Goal: Transaction & Acquisition: Purchase product/service

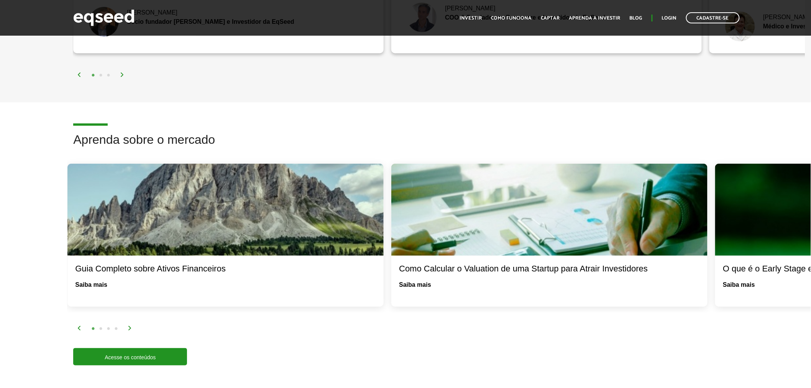
scroll to position [1278, 0]
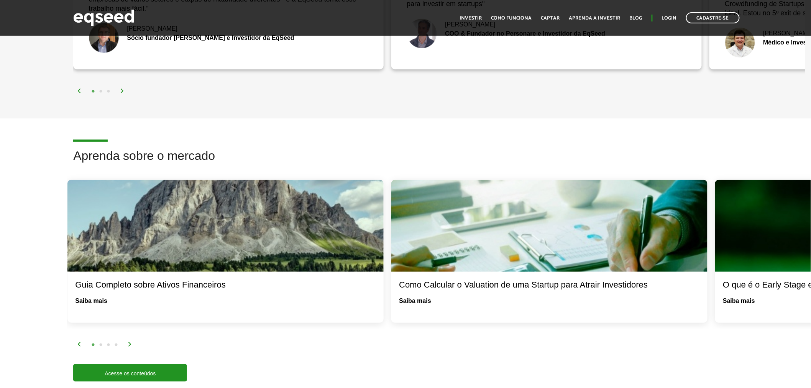
click at [128, 342] on img at bounding box center [130, 344] width 5 height 5
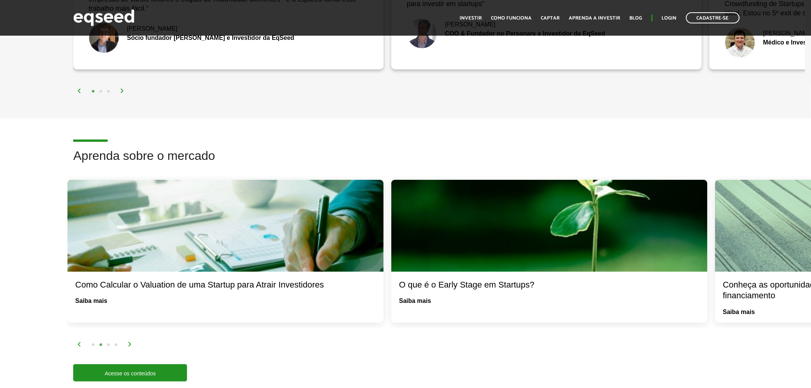
click at [128, 342] on img at bounding box center [130, 344] width 5 height 5
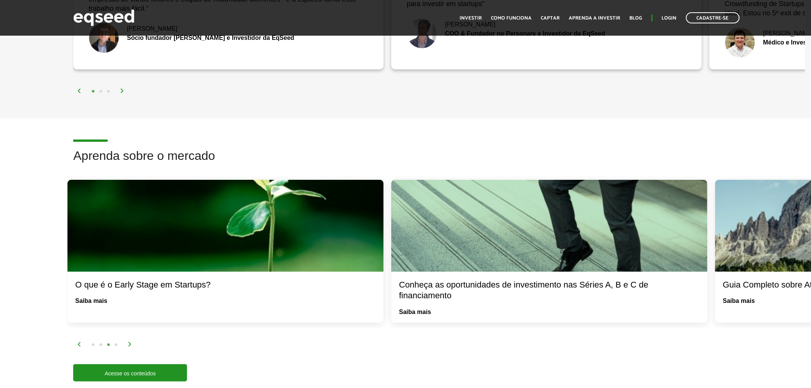
click at [128, 342] on img at bounding box center [130, 344] width 5 height 5
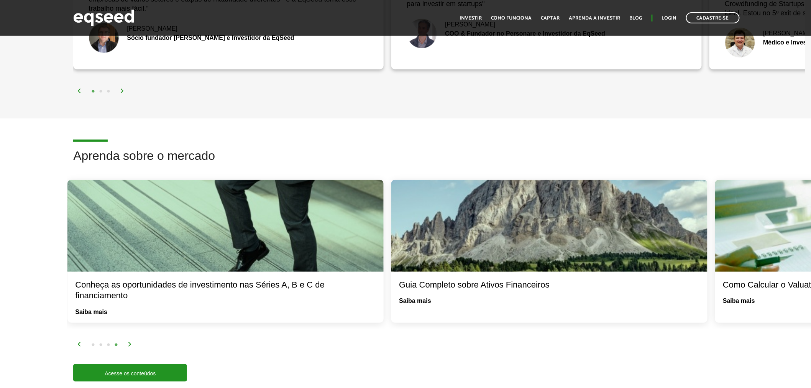
click at [128, 342] on img at bounding box center [130, 344] width 5 height 5
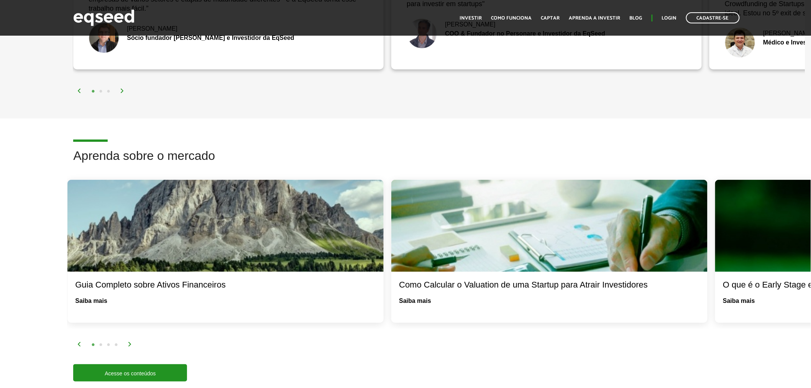
click at [128, 342] on img at bounding box center [130, 344] width 5 height 5
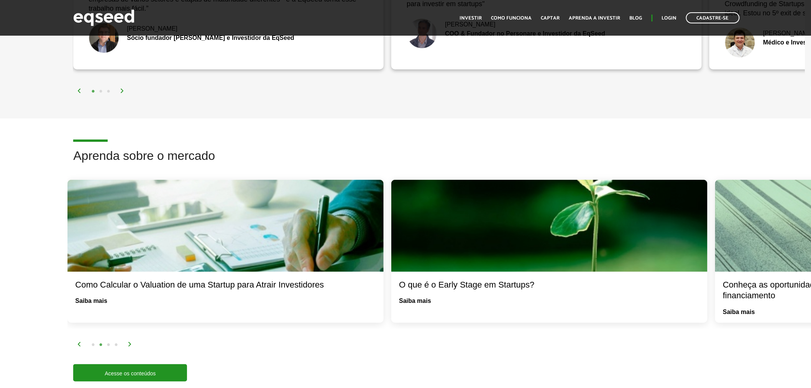
click at [128, 342] on img at bounding box center [130, 344] width 5 height 5
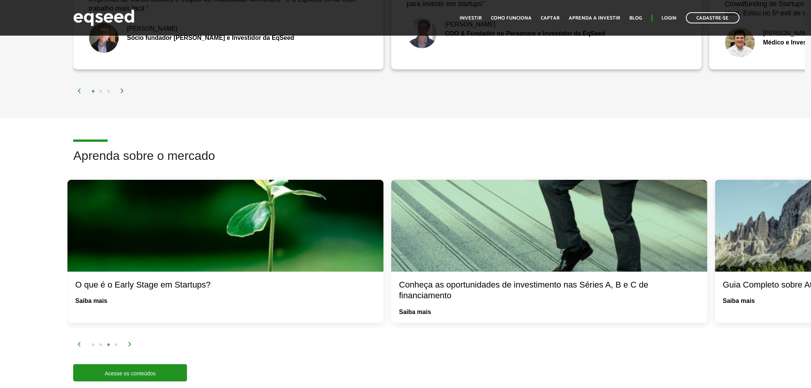
click at [128, 342] on img at bounding box center [130, 344] width 5 height 5
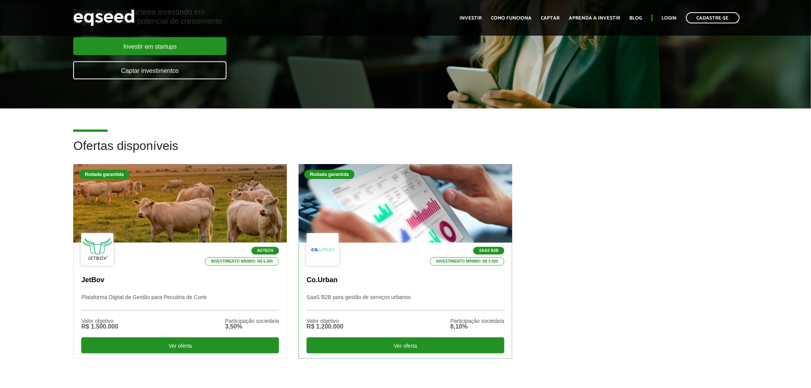
scroll to position [0, 0]
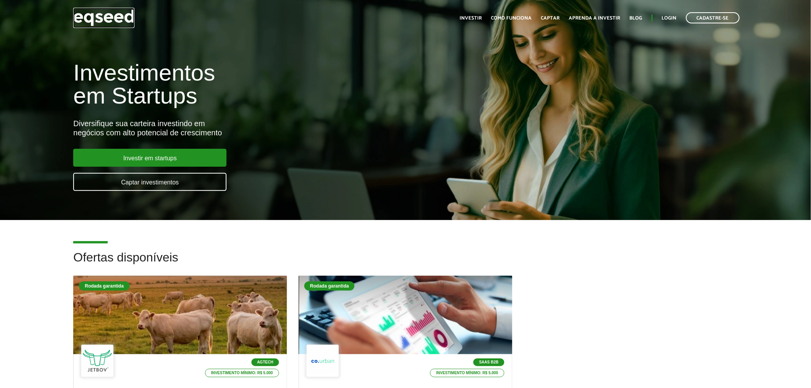
click at [108, 15] on img at bounding box center [103, 18] width 61 height 20
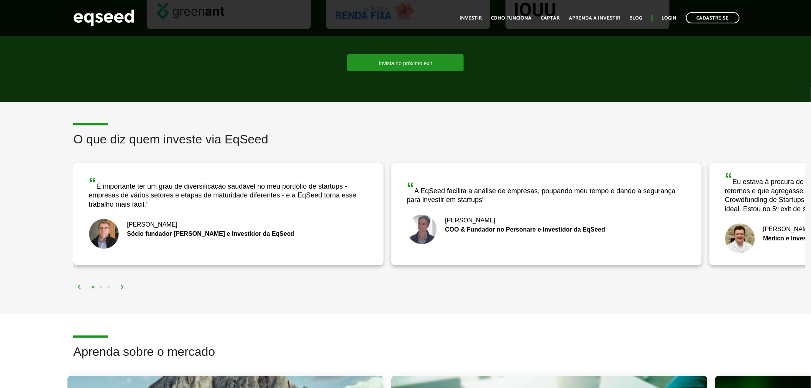
scroll to position [1107, 0]
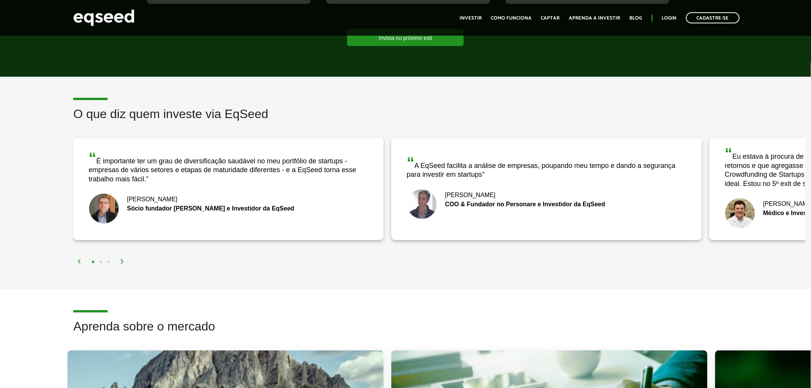
click at [121, 259] on img at bounding box center [122, 261] width 5 height 5
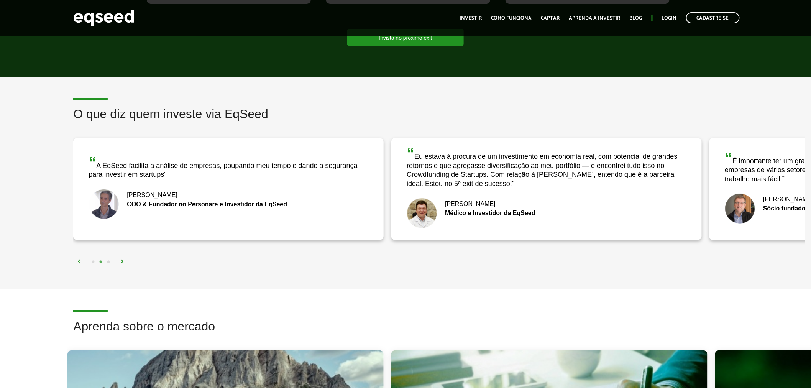
click at [121, 259] on img at bounding box center [122, 261] width 5 height 5
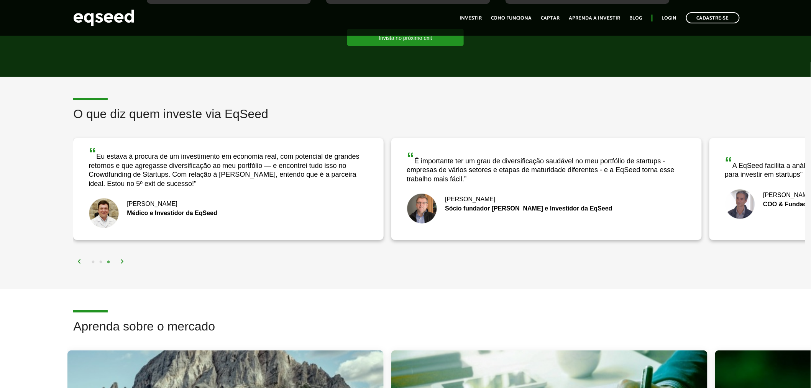
click at [121, 259] on img at bounding box center [122, 261] width 5 height 5
click at [123, 259] on img at bounding box center [122, 261] width 5 height 5
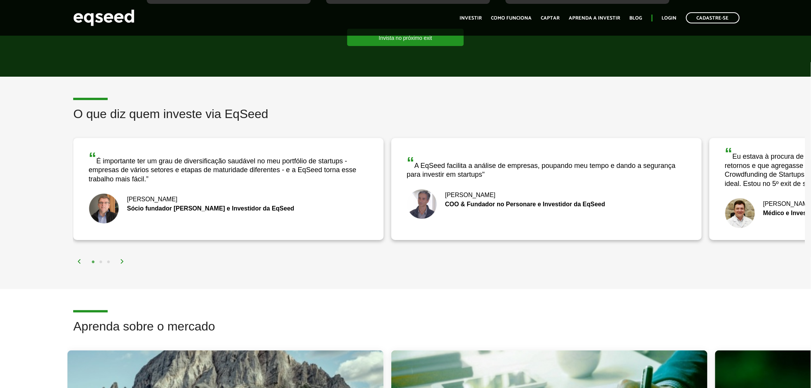
click at [121, 259] on img at bounding box center [122, 261] width 5 height 5
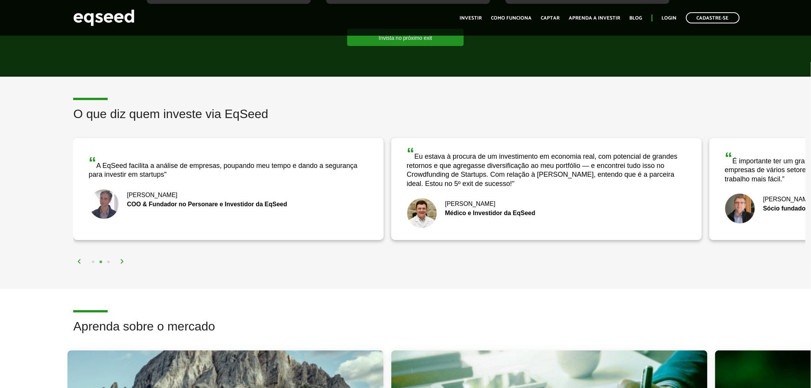
click at [123, 259] on img at bounding box center [122, 261] width 5 height 5
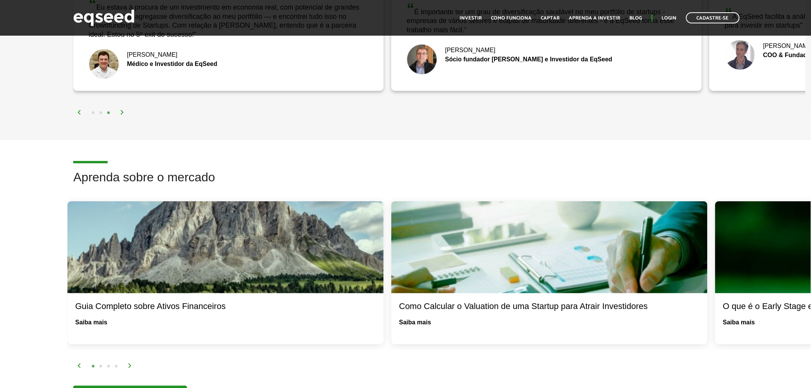
scroll to position [1278, 0]
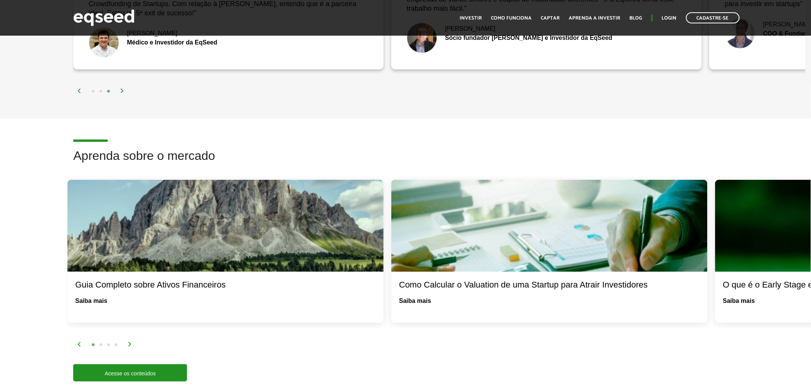
click at [131, 343] on img at bounding box center [130, 344] width 5 height 5
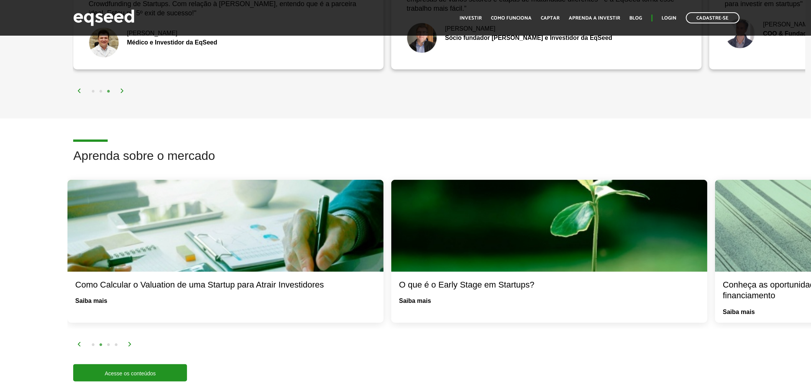
click at [131, 342] on img at bounding box center [130, 344] width 5 height 5
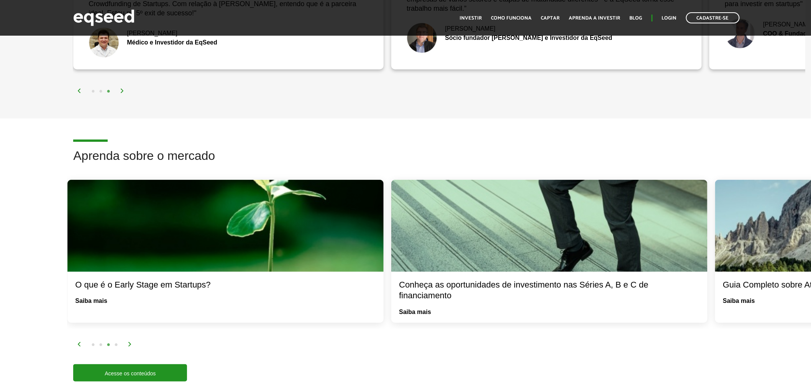
click at [131, 342] on img at bounding box center [130, 344] width 5 height 5
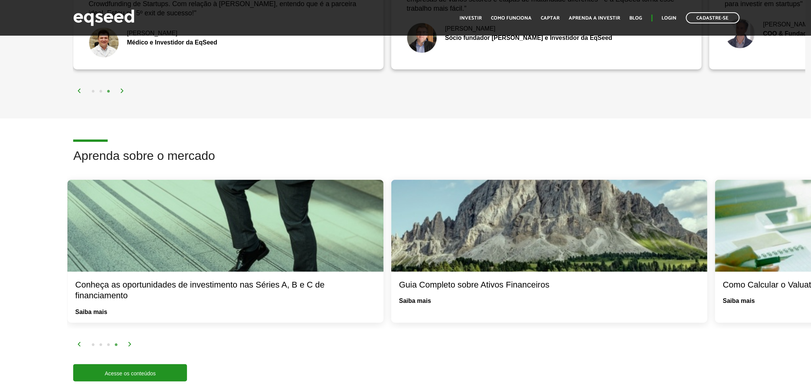
click at [131, 340] on div "1 2 3 4" at bounding box center [441, 344] width 728 height 9
click at [130, 342] on img at bounding box center [130, 344] width 5 height 5
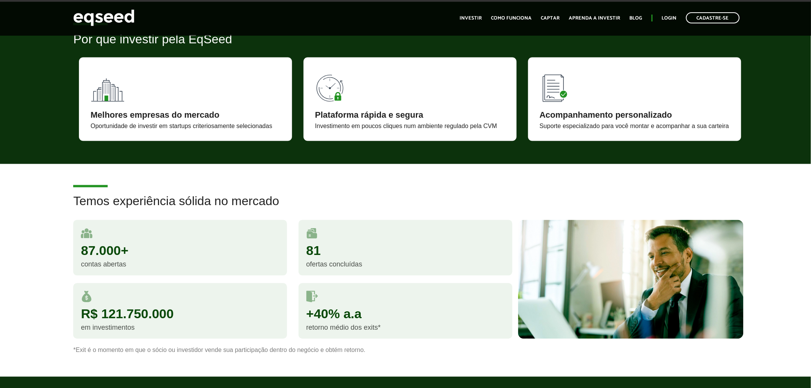
scroll to position [426, 0]
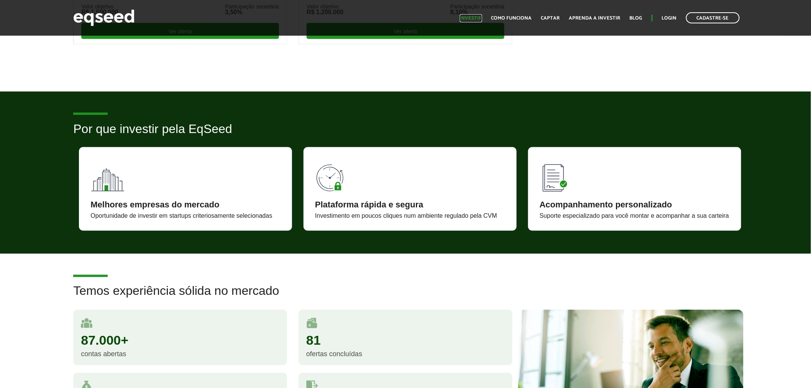
click at [468, 19] on link "Investir" at bounding box center [471, 18] width 22 height 5
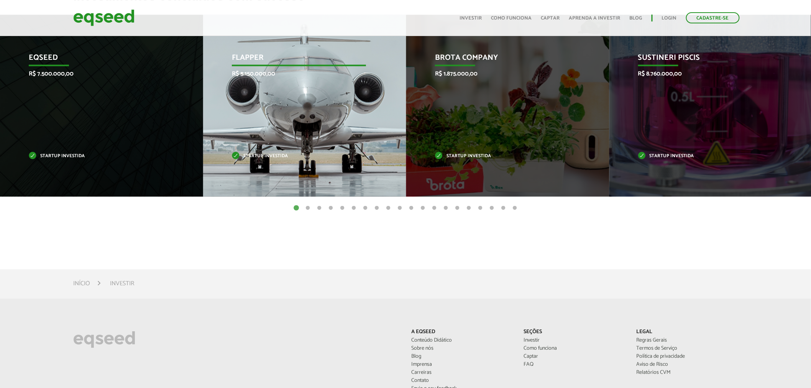
scroll to position [350, 0]
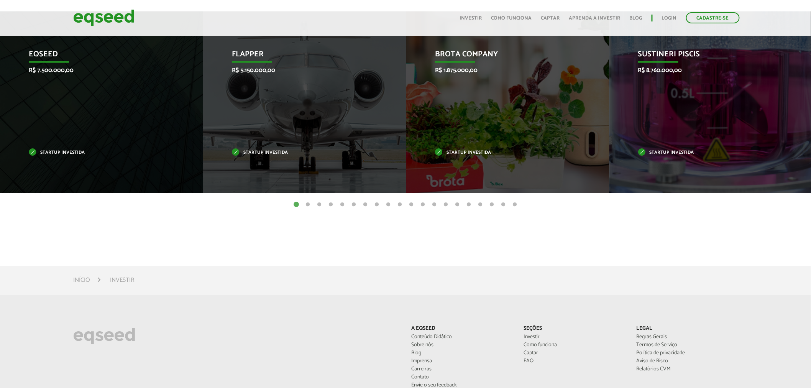
click at [309, 204] on button "2" at bounding box center [308, 205] width 8 height 8
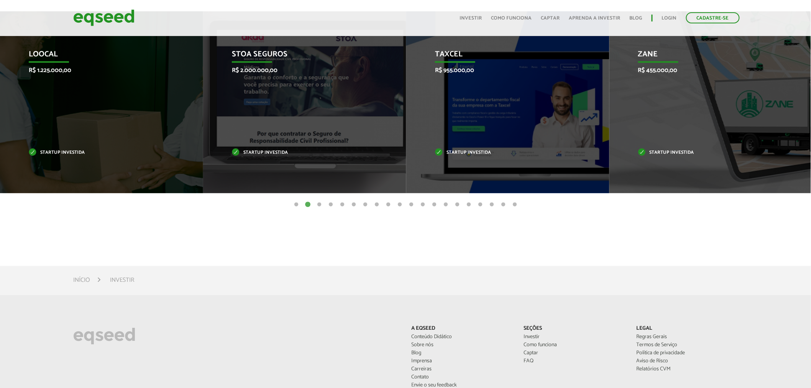
click at [326, 204] on ul "1 2 3 4 5 6 7 8 9 10 11 12 13 14 15 16 17 18 19 20" at bounding box center [405, 204] width 811 height 8
click at [331, 203] on button "4" at bounding box center [331, 205] width 8 height 8
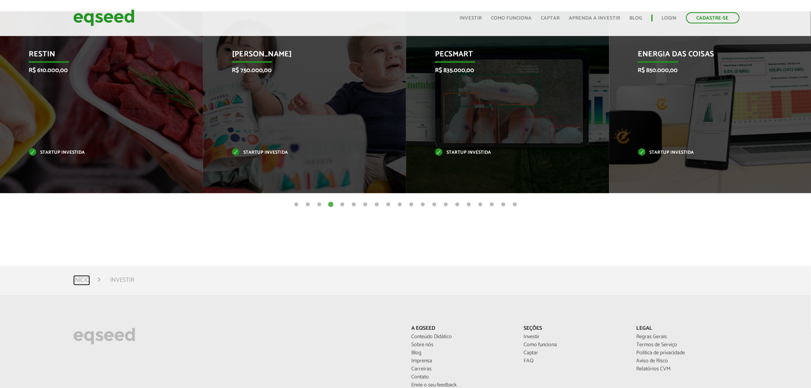
click at [77, 278] on link "Início" at bounding box center [81, 281] width 17 height 6
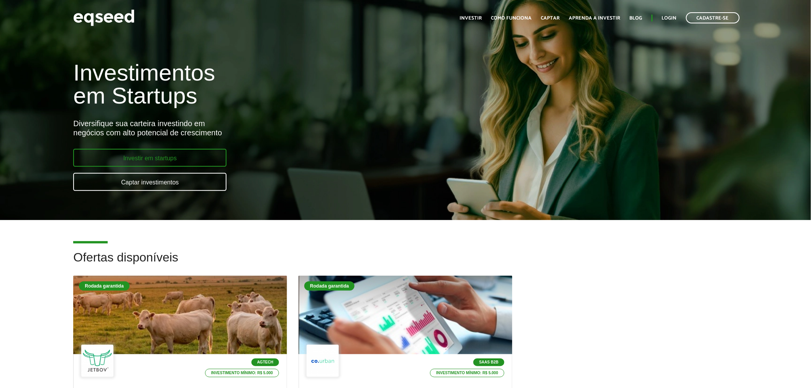
click at [183, 158] on link "Investir em startups" at bounding box center [149, 158] width 153 height 18
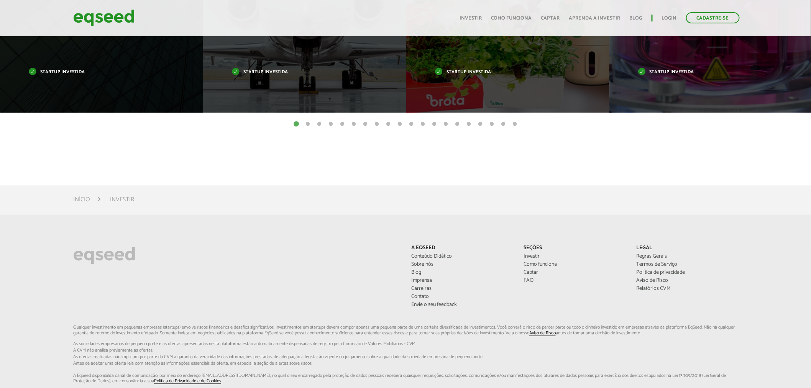
scroll to position [435, 0]
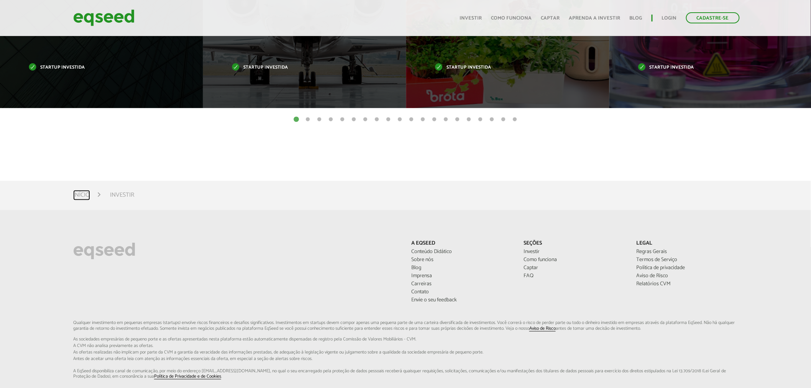
click at [86, 193] on link "Início" at bounding box center [81, 195] width 17 height 6
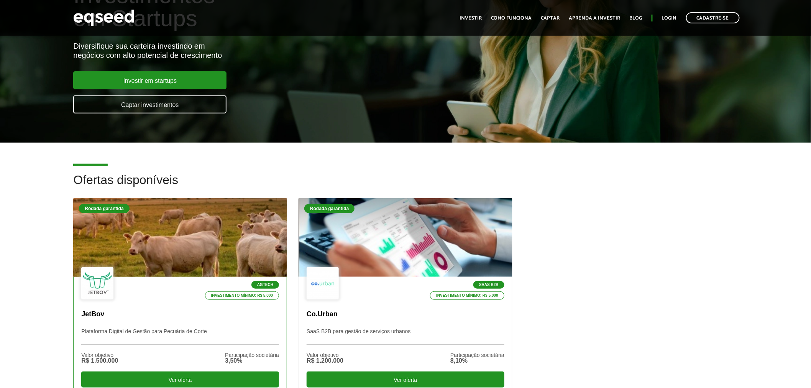
scroll to position [170, 0]
